Goal: Information Seeking & Learning: Check status

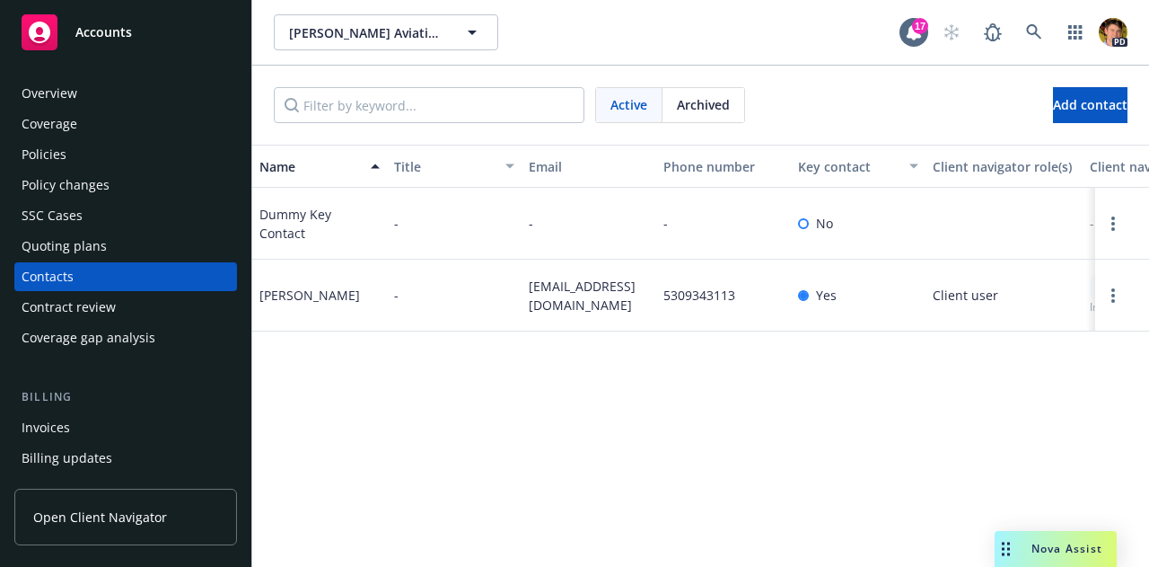
click at [75, 157] on div "Policies" at bounding box center [126, 154] width 208 height 29
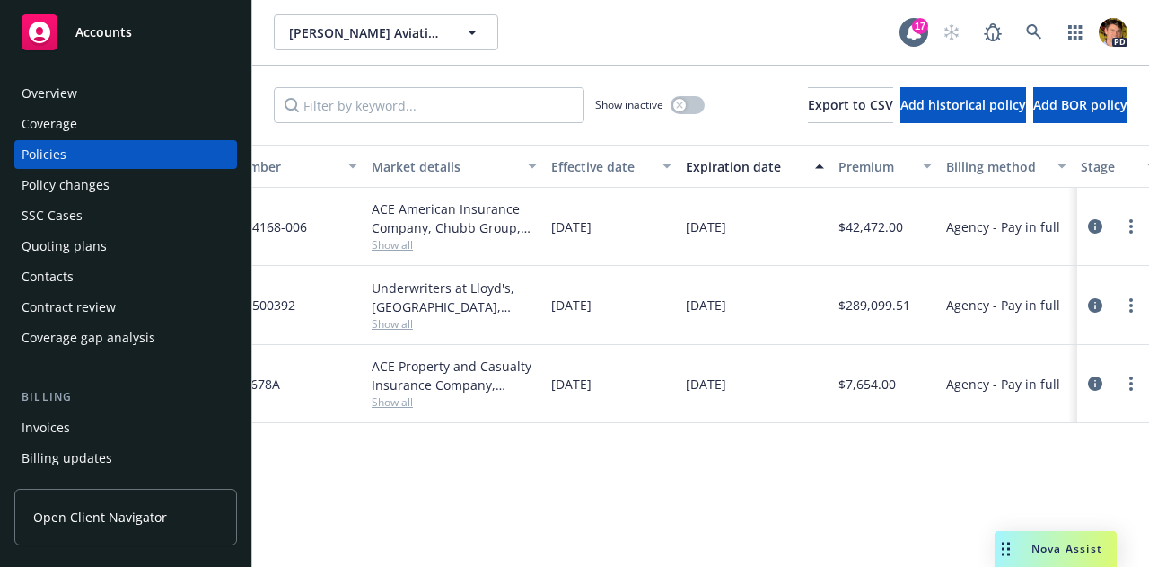
scroll to position [0, 427]
click at [100, 424] on div "Invoices" at bounding box center [126, 427] width 208 height 29
